Goal: Task Accomplishment & Management: Use online tool/utility

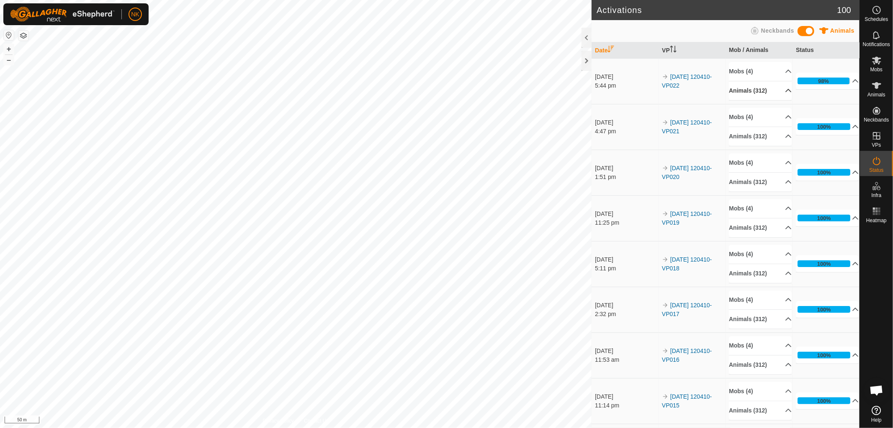
click at [752, 89] on p-accordion-header "Animals (312)" at bounding box center [760, 90] width 63 height 19
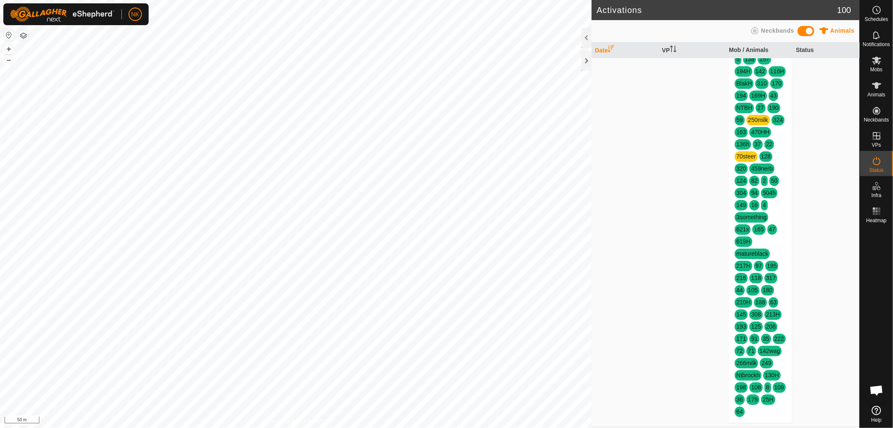
scroll to position [1256, 0]
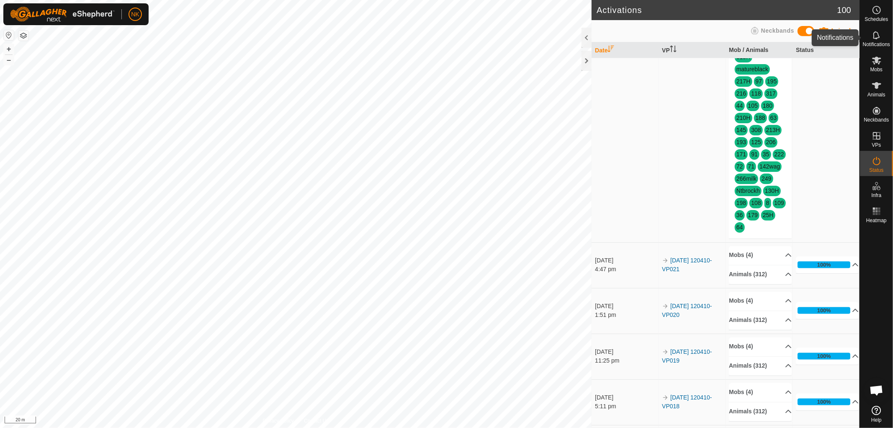
click at [880, 40] on icon at bounding box center [877, 35] width 10 height 10
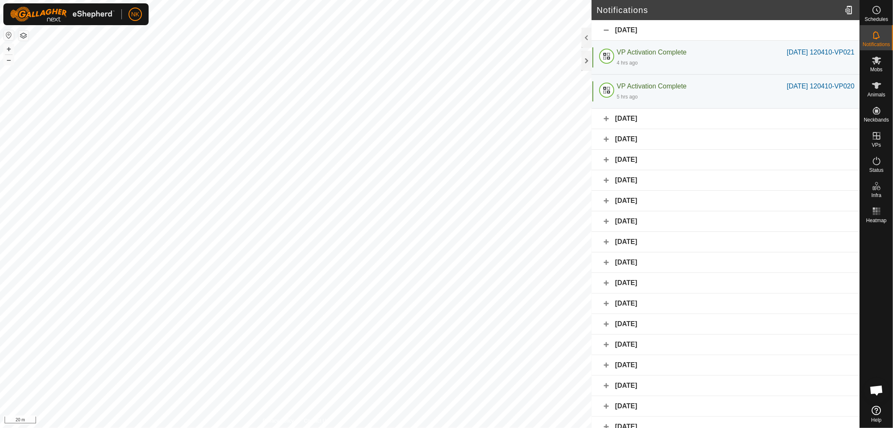
click at [643, 122] on div "[DATE]" at bounding box center [726, 118] width 268 height 21
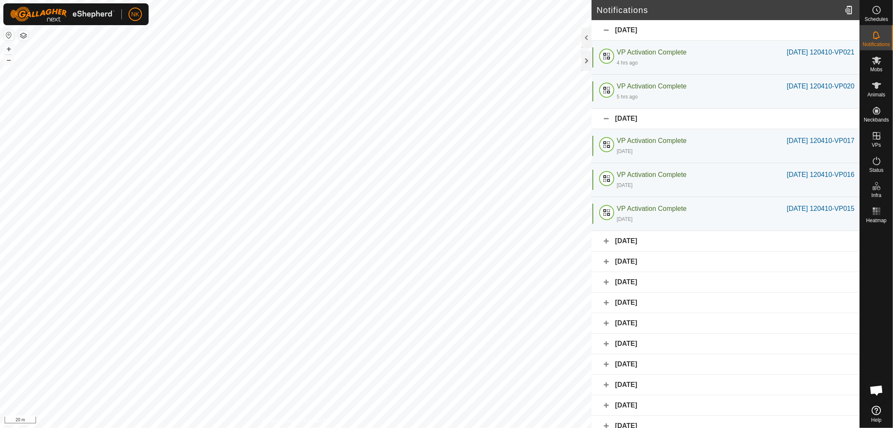
click at [626, 244] on div "[DATE]" at bounding box center [726, 241] width 268 height 21
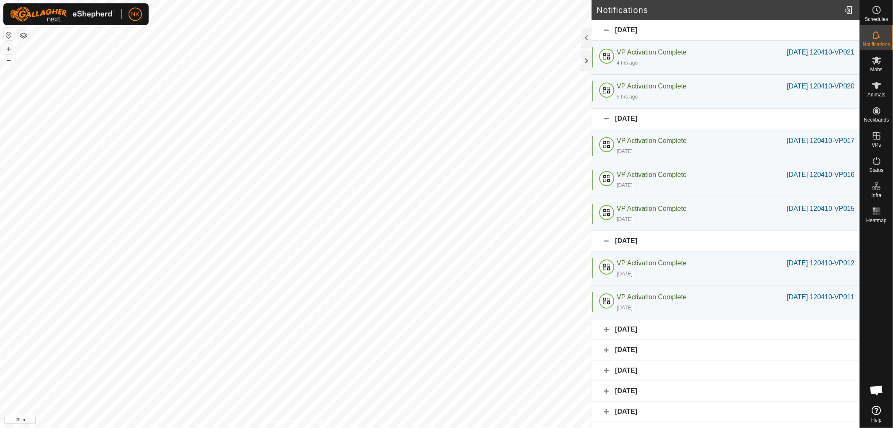
click at [646, 336] on div "[DATE]" at bounding box center [726, 329] width 268 height 21
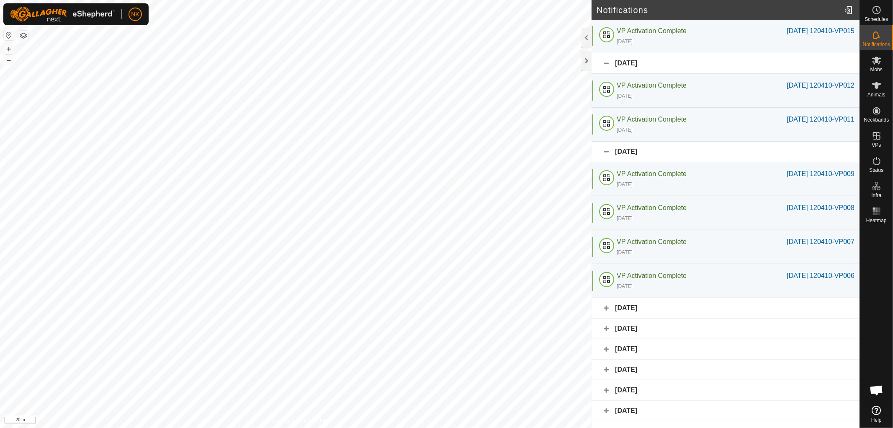
scroll to position [186, 0]
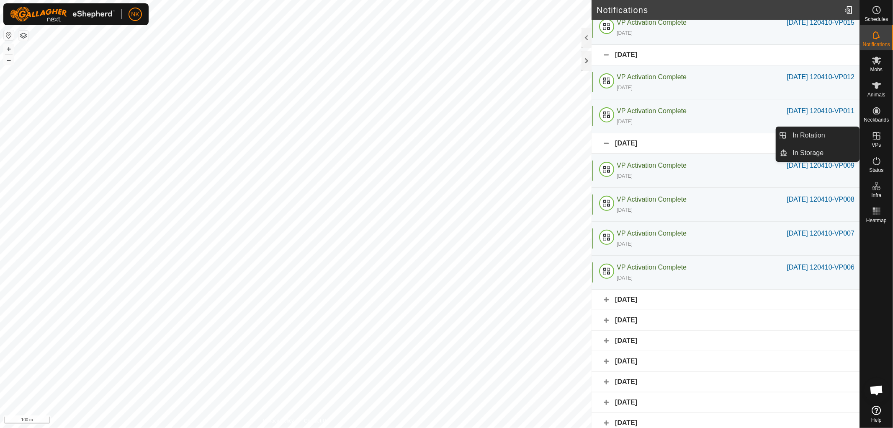
click at [876, 142] on span "VPs" at bounding box center [876, 144] width 9 height 5
click at [819, 136] on link "In Rotation" at bounding box center [824, 135] width 72 height 17
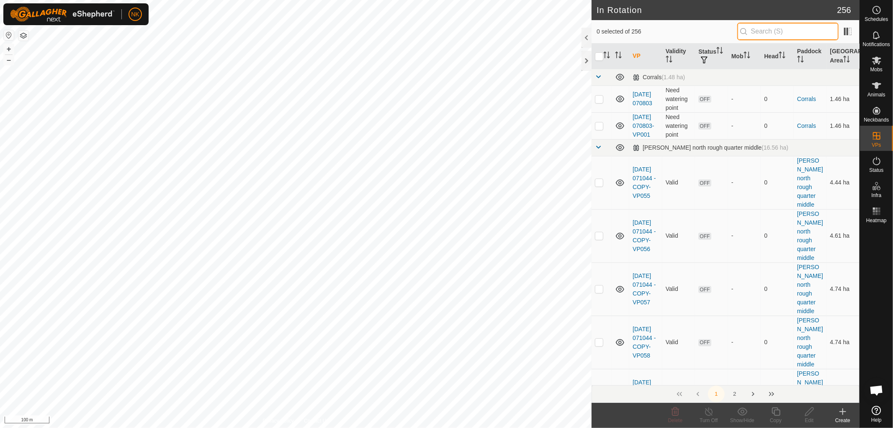
click at [775, 26] on input "text" at bounding box center [787, 32] width 101 height 18
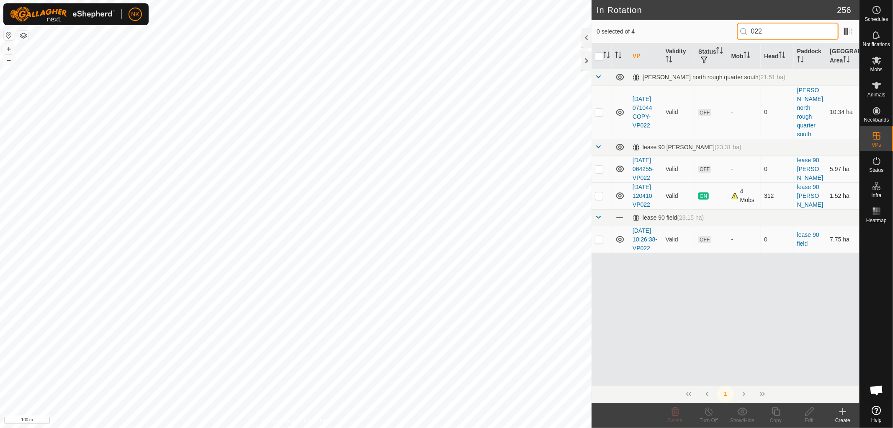
type input "022"
click at [592, 202] on td at bounding box center [602, 195] width 20 height 27
checkbox input "true"
click at [775, 409] on icon at bounding box center [776, 411] width 8 height 8
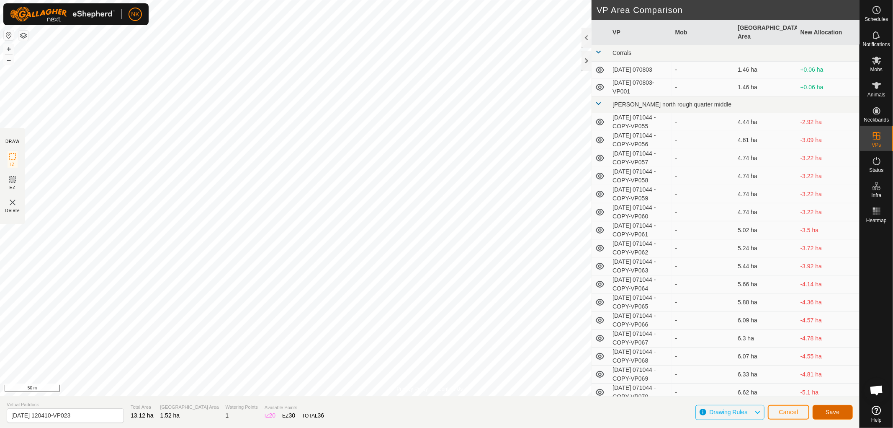
click at [836, 412] on span "Save" at bounding box center [833, 411] width 14 height 7
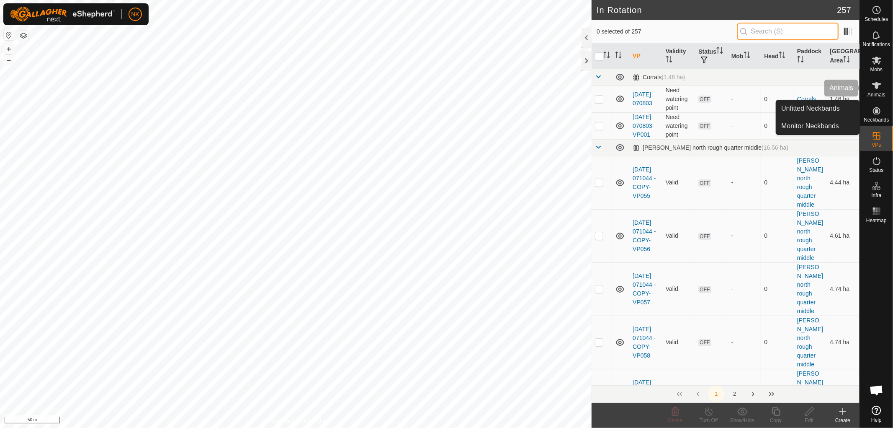
click at [800, 29] on input "text" at bounding box center [787, 32] width 101 height 18
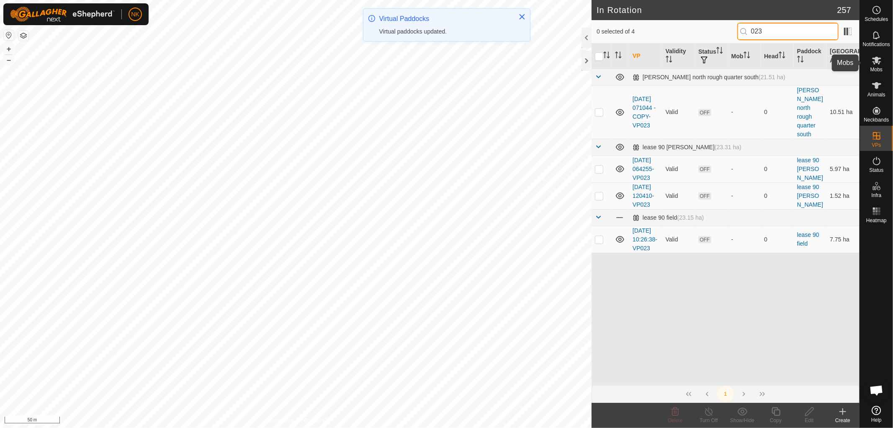
type input "023"
click at [882, 68] on span "Mobs" at bounding box center [877, 69] width 12 height 5
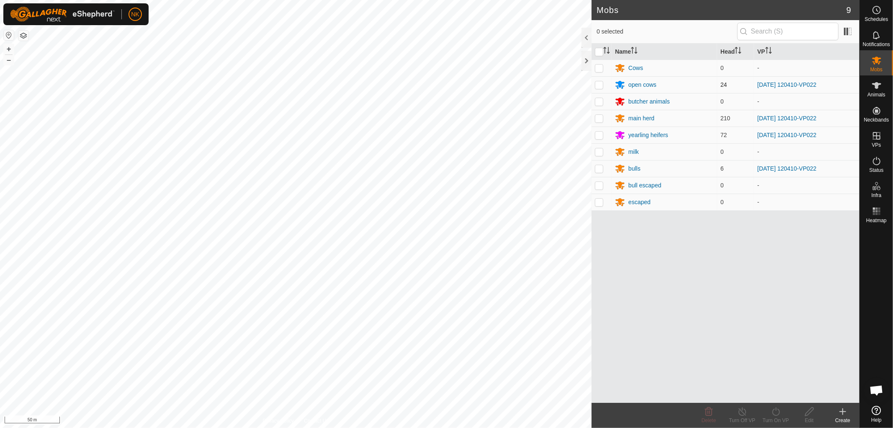
click at [600, 85] on p-checkbox at bounding box center [599, 84] width 8 height 7
checkbox input "true"
click at [596, 122] on td at bounding box center [602, 118] width 20 height 17
checkbox input "true"
click at [600, 136] on p-checkbox at bounding box center [599, 134] width 8 height 7
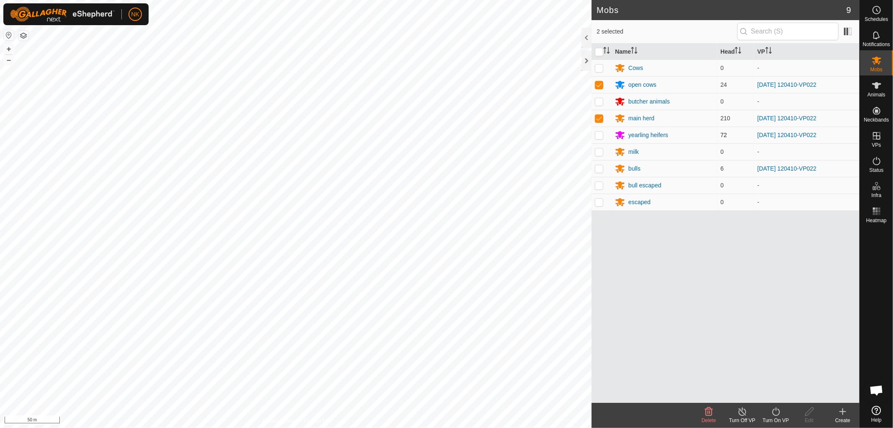
checkbox input "true"
click at [600, 169] on p-checkbox at bounding box center [599, 168] width 8 height 7
checkbox input "true"
click at [785, 413] on turn-on-svg-icon at bounding box center [775, 411] width 33 height 10
click at [775, 395] on link "Now" at bounding box center [801, 392] width 83 height 17
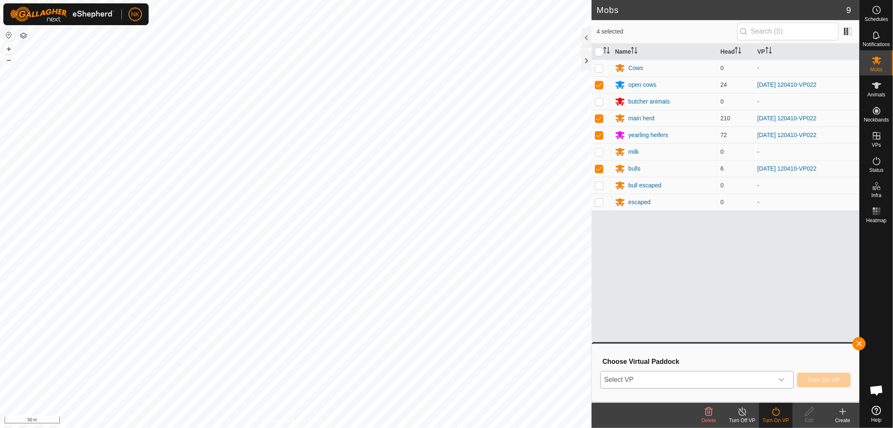
click at [746, 375] on span "Select VP" at bounding box center [687, 379] width 173 height 17
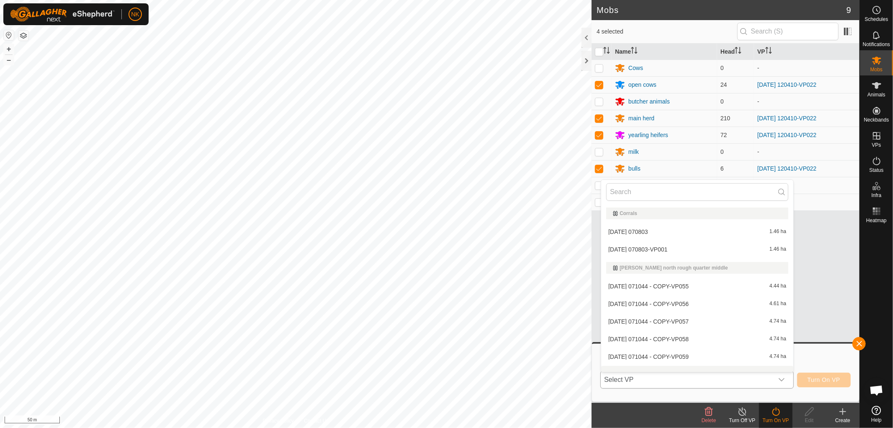
scroll to position [10, 0]
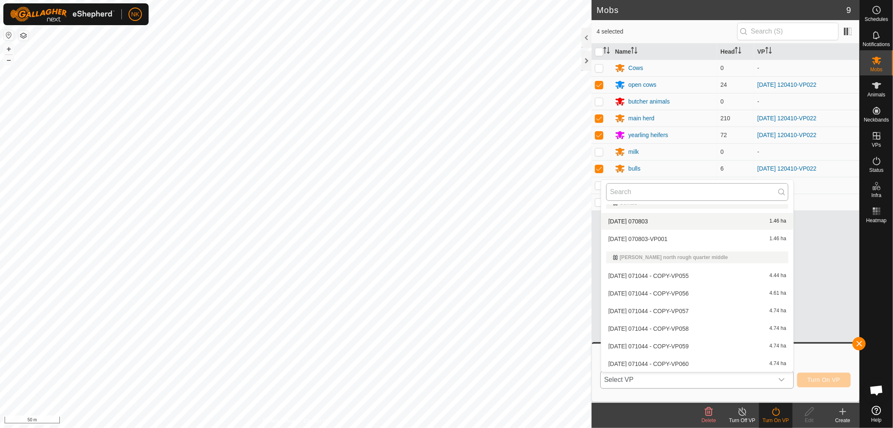
click at [666, 195] on input "text" at bounding box center [697, 192] width 182 height 18
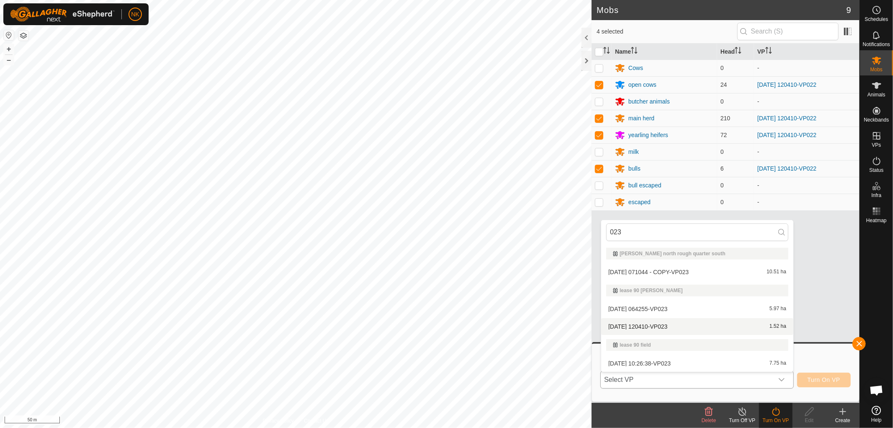
type input "023"
click at [653, 330] on li "[DATE] 120410-VP023 1.52 ha" at bounding box center [697, 326] width 192 height 17
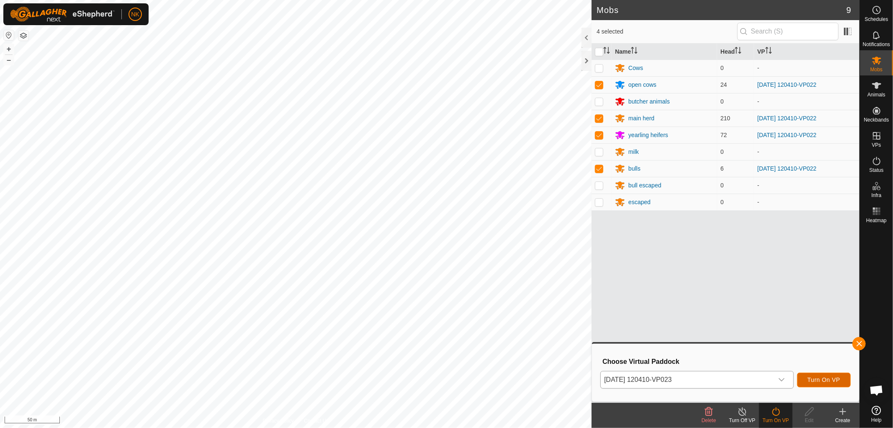
click at [824, 383] on button "Turn On VP" at bounding box center [824, 379] width 54 height 15
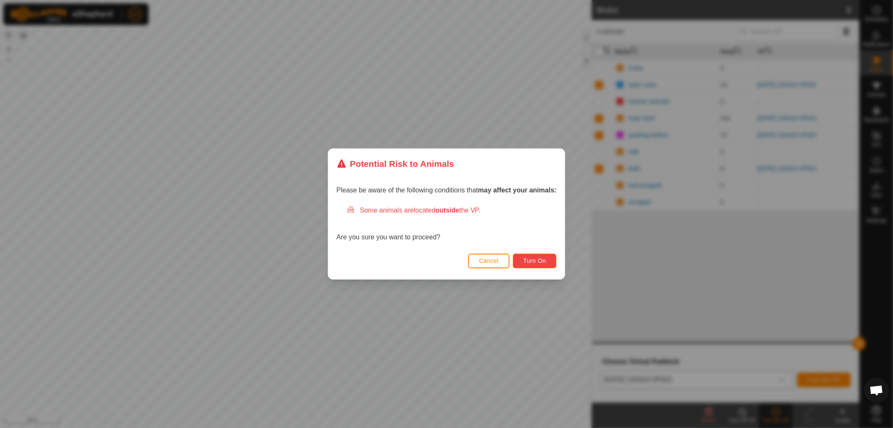
click at [534, 263] on span "Turn On" at bounding box center [534, 260] width 23 height 7
